Goal: Task Accomplishment & Management: Manage account settings

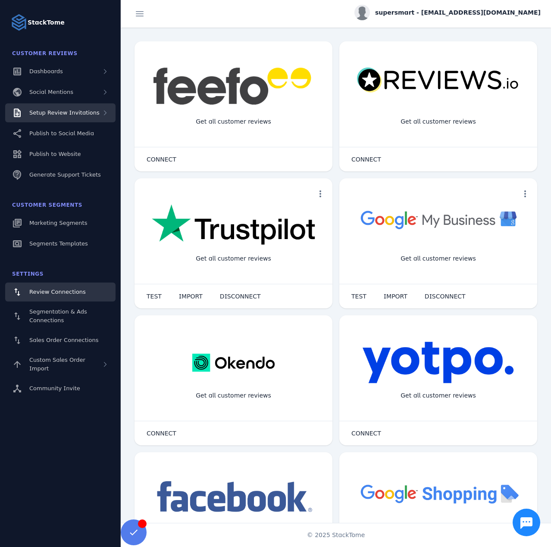
drag, startPoint x: 93, startPoint y: 112, endPoint x: 90, endPoint y: 121, distance: 9.8
click at [93, 112] on div "Setup Review Invitations" at bounding box center [60, 112] width 110 height 19
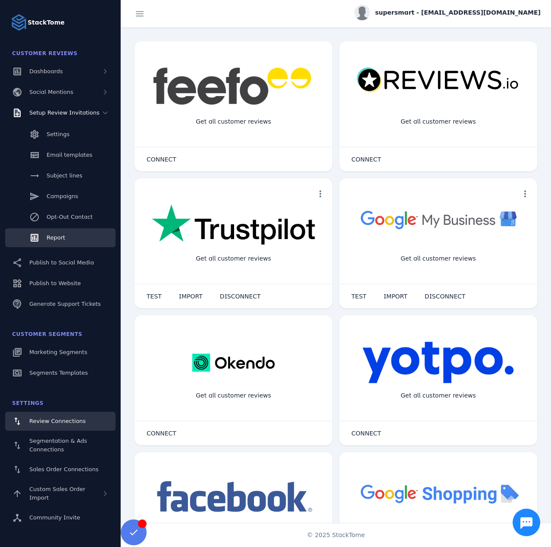
click at [51, 236] on span "Report" at bounding box center [56, 237] width 19 height 6
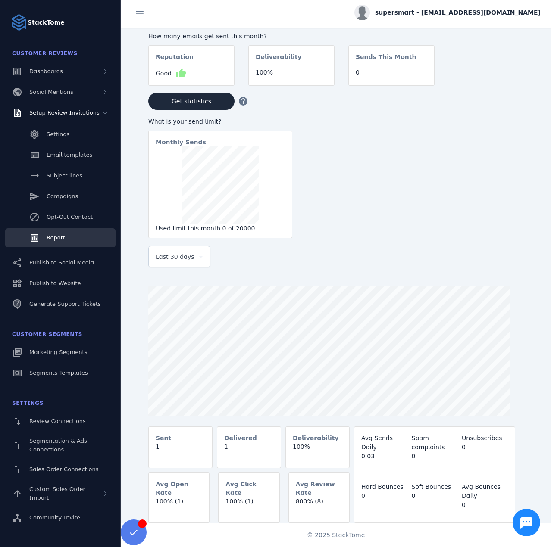
click at [191, 255] on div "Last 30 days" at bounding box center [176, 257] width 40 height 10
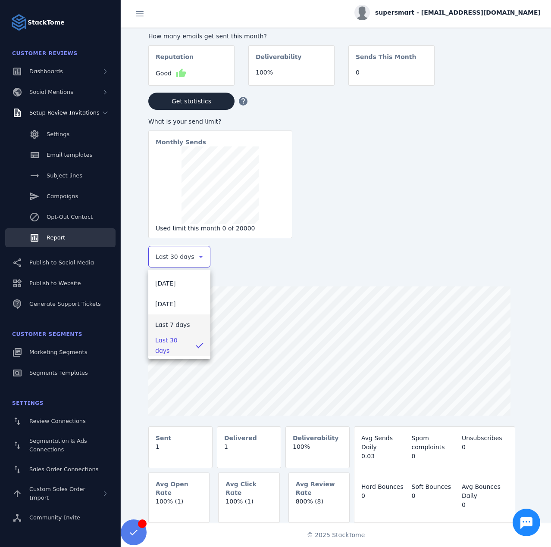
click at [169, 319] on mat-option "Last 7 days" at bounding box center [179, 325] width 62 height 21
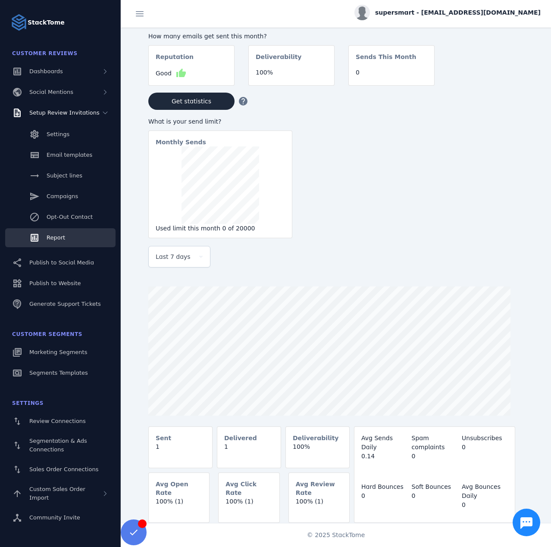
click at [503, 13] on span "supersmart - [EMAIL_ADDRESS][DOMAIN_NAME]" at bounding box center [457, 12] width 165 height 9
click at [514, 92] on button "Sign out" at bounding box center [509, 83] width 62 height 21
